Goal: Transaction & Acquisition: Purchase product/service

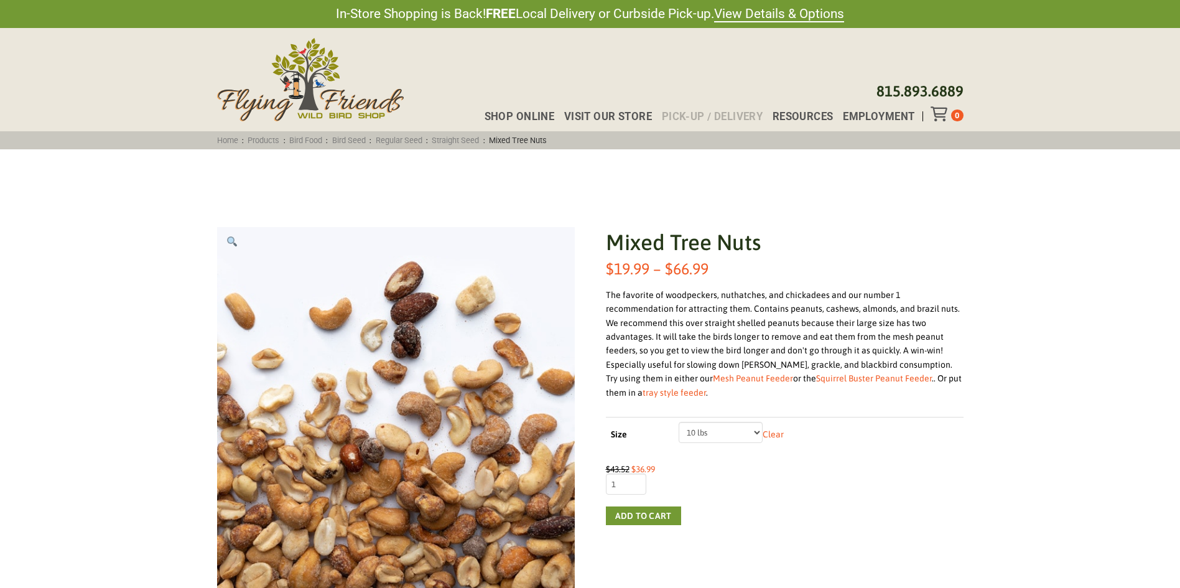
click at [716, 115] on span "Pick-up / Delivery" at bounding box center [712, 116] width 101 height 11
click at [752, 422] on select "Choose an option 5 lbs 10 lbs 20 lbs" at bounding box center [721, 432] width 84 height 21
select select "20 lbs"
click at [679, 422] on select "Choose an option 5 lbs 10 lbs 20 lbs" at bounding box center [721, 432] width 84 height 21
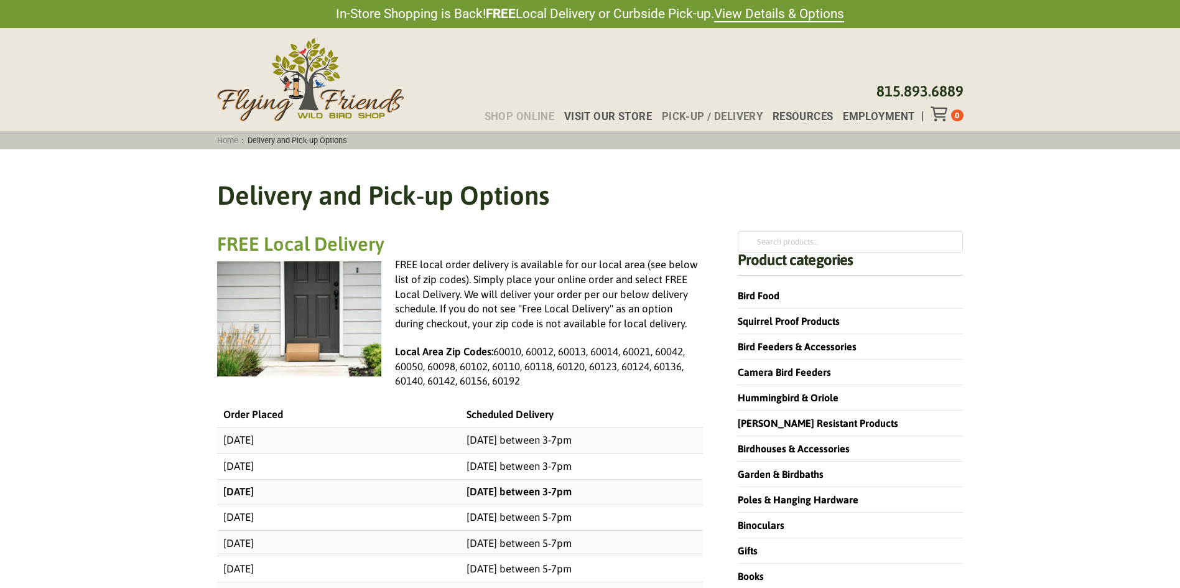
click at [516, 117] on span "Shop Online" at bounding box center [520, 116] width 70 height 11
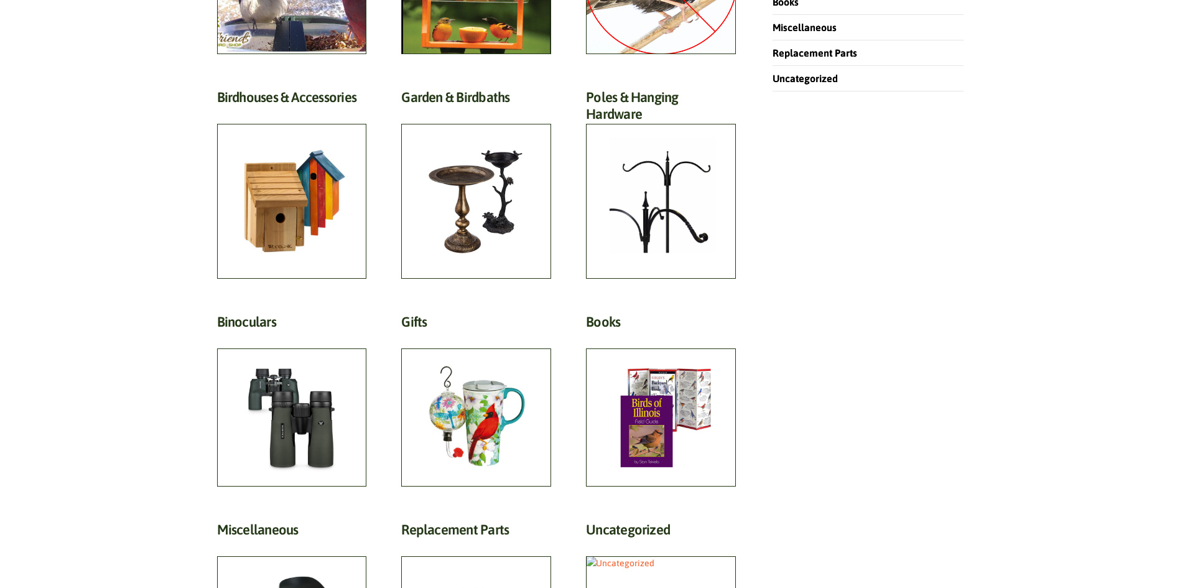
scroll to position [373, 0]
